Goal: Find specific page/section: Find specific page/section

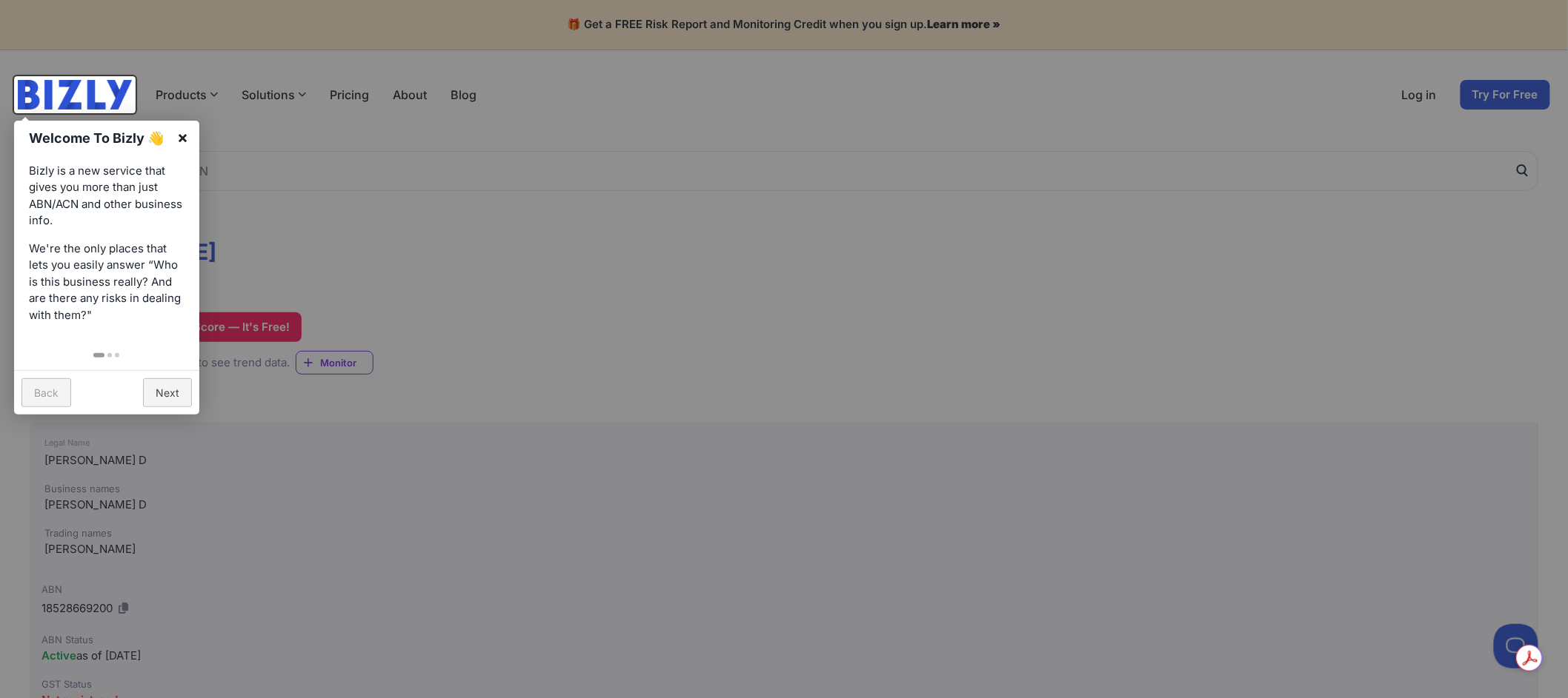
click at [189, 135] on link "×" at bounding box center [182, 136] width 33 height 33
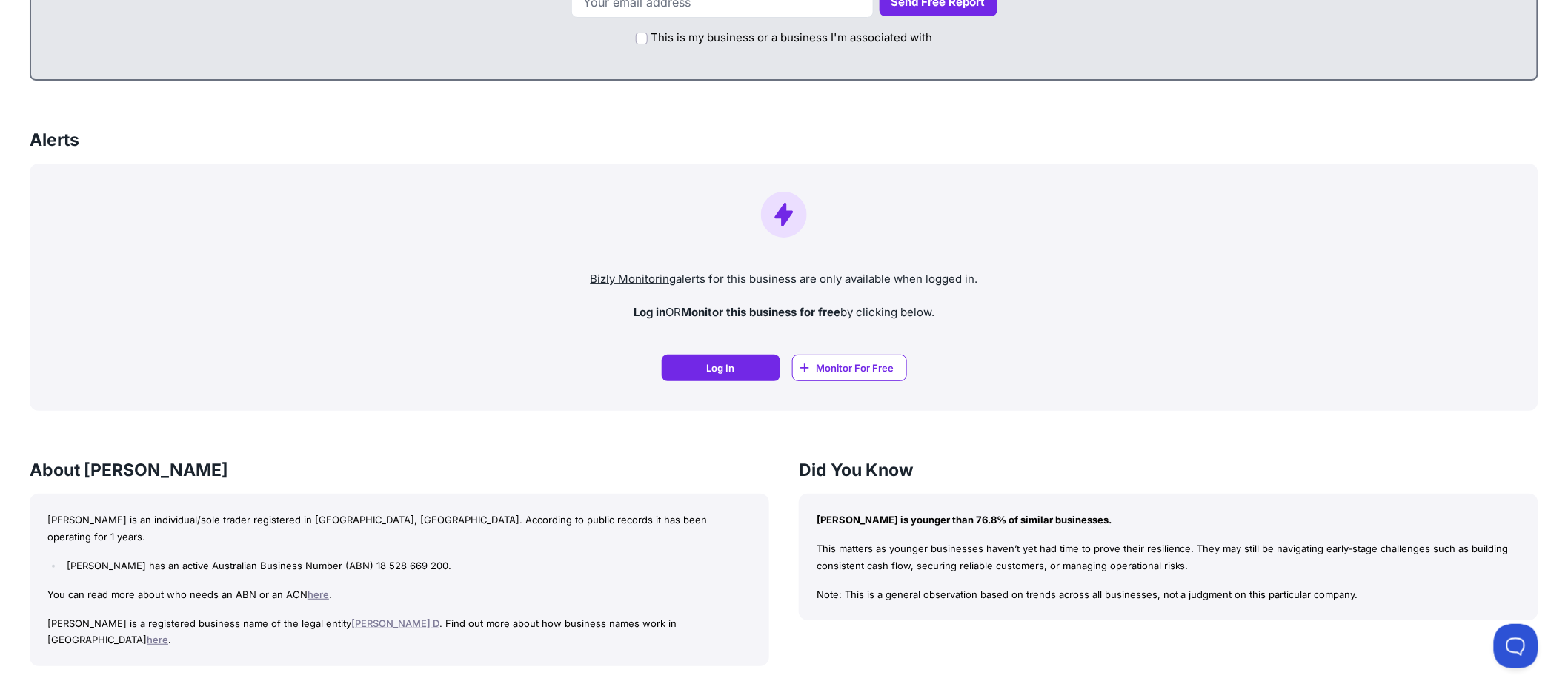
scroll to position [1343, 0]
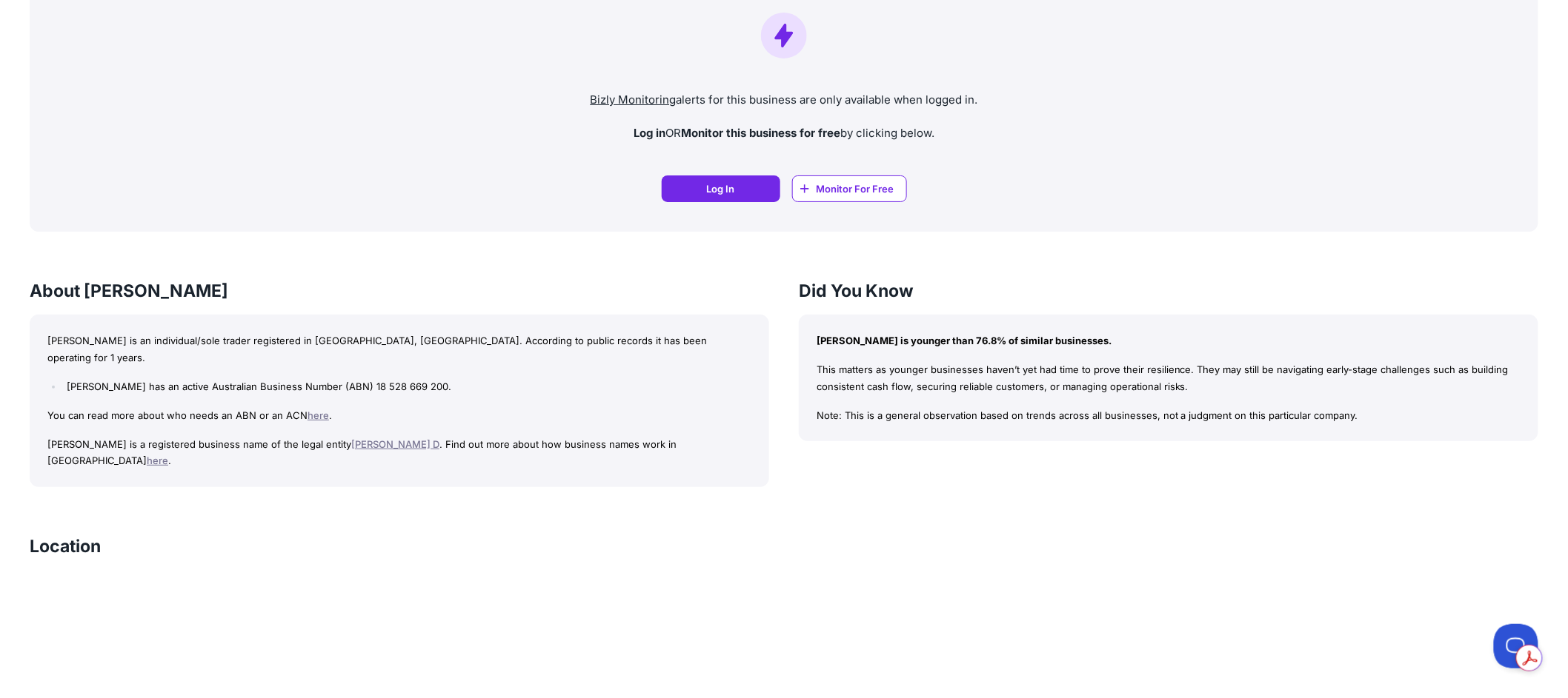
click at [437, 438] on link "[PERSON_NAME] D" at bounding box center [395, 444] width 88 height 12
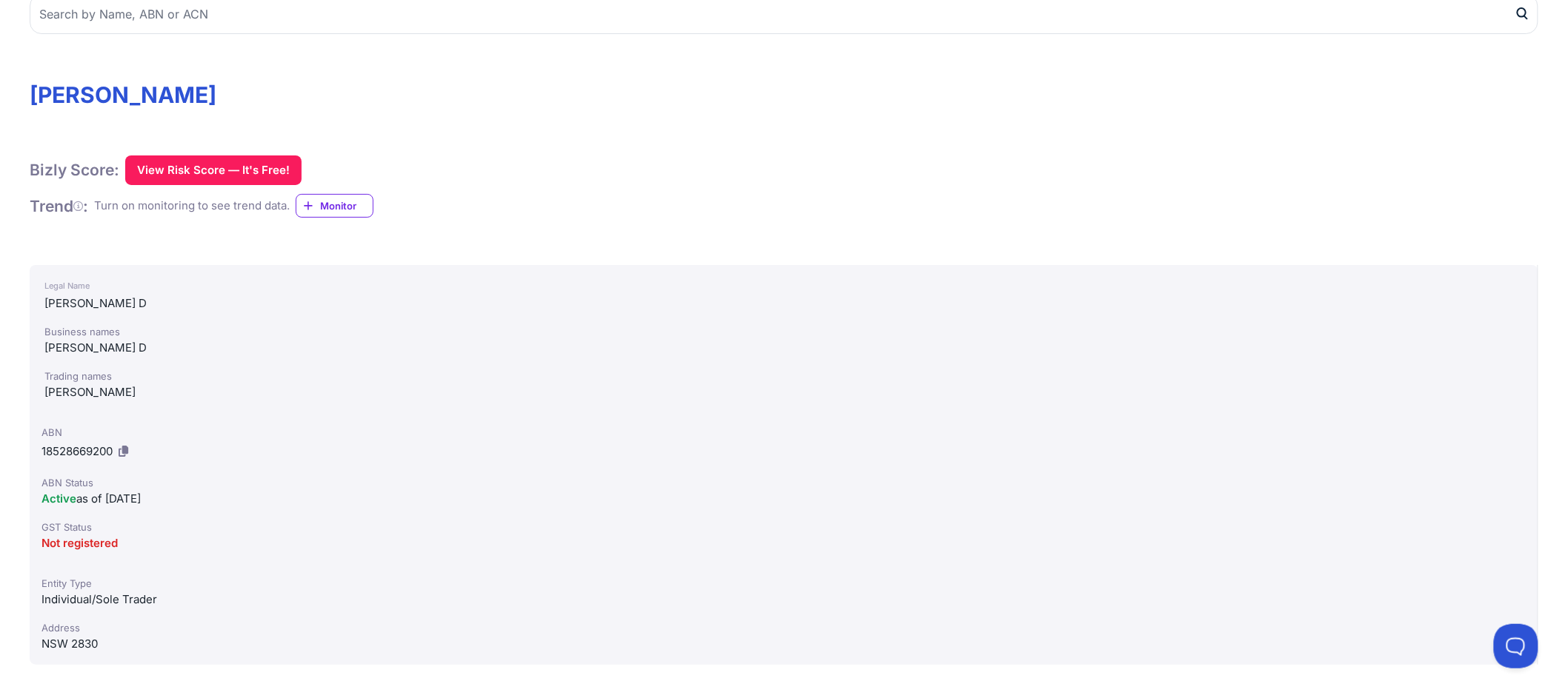
scroll to position [121, 0]
